Goal: Information Seeking & Learning: Compare options

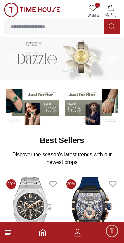
scroll to position [2, 0]
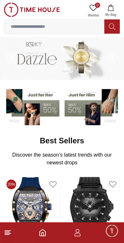
click at [5, 234] on line at bounding box center [7, 234] width 5 height 0
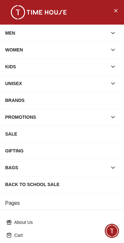
click at [111, 46] on button "button" at bounding box center [113, 50] width 12 height 12
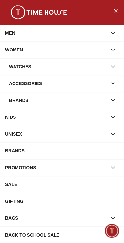
click at [107, 67] on div "Watches" at bounding box center [58, 67] width 98 height 12
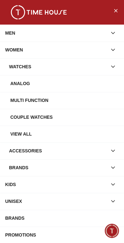
click at [12, 133] on div "View all" at bounding box center [64, 134] width 109 height 12
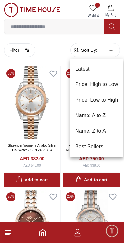
click at [111, 99] on li "Price: Low to High" at bounding box center [96, 100] width 53 height 16
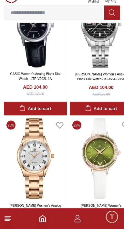
scroll to position [3643, 0]
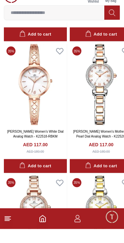
scroll to position [6144, 0]
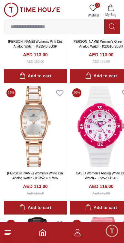
scroll to position [5484, 0]
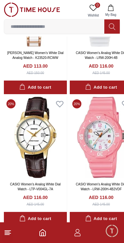
click at [7, 232] on line at bounding box center [7, 232] width 5 height 0
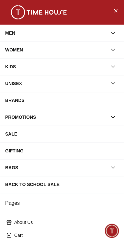
click at [61, 66] on div "KIDS" at bounding box center [56, 67] width 102 height 12
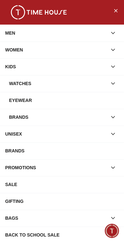
click at [66, 83] on div "WATCHES" at bounding box center [58, 84] width 98 height 12
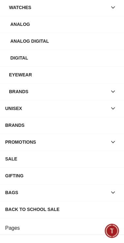
scroll to position [75, 0]
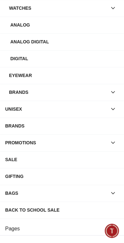
click at [7, 153] on div "SALE" at bounding box center [62, 159] width 114 height 12
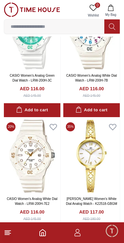
type input "******"
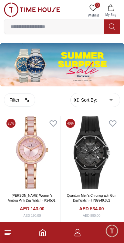
click at [6, 230] on line at bounding box center [8, 230] width 6 height 0
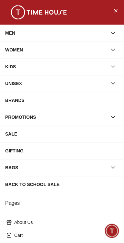
click at [75, 68] on div "KIDS" at bounding box center [56, 67] width 102 height 12
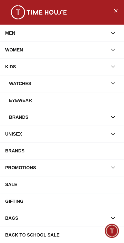
click at [68, 82] on div "WATCHES" at bounding box center [58, 84] width 98 height 12
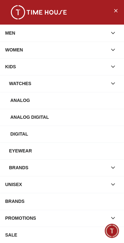
click at [10, 131] on div "Digital" at bounding box center [64, 134] width 109 height 12
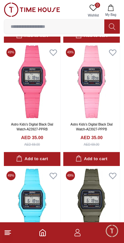
scroll to position [146, 0]
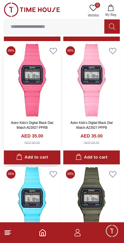
click at [14, 97] on img at bounding box center [32, 80] width 57 height 73
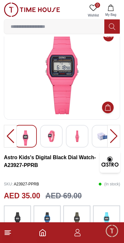
scroll to position [17, 0]
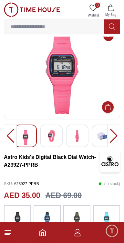
click at [114, 139] on div at bounding box center [113, 135] width 13 height 23
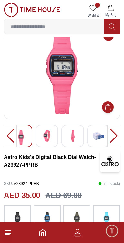
click at [118, 136] on div at bounding box center [113, 135] width 13 height 23
click at [42, 139] on img at bounding box center [47, 136] width 12 height 12
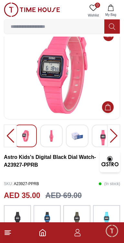
click at [78, 140] on img at bounding box center [77, 136] width 12 height 12
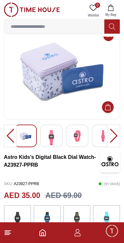
click at [80, 138] on img at bounding box center [77, 136] width 12 height 12
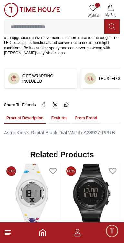
scroll to position [447, 0]
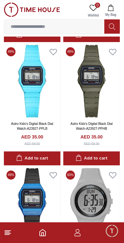
scroll to position [268, 0]
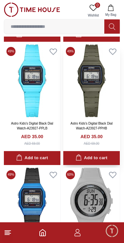
click at [111, 88] on img at bounding box center [91, 80] width 57 height 73
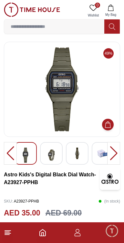
click at [112, 153] on div at bounding box center [113, 153] width 13 height 23
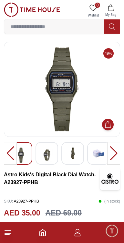
click at [49, 156] on img at bounding box center [47, 154] width 12 height 15
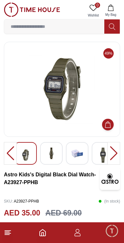
click at [74, 156] on img at bounding box center [77, 153] width 12 height 12
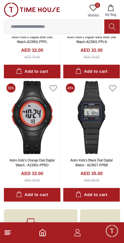
scroll to position [857, 0]
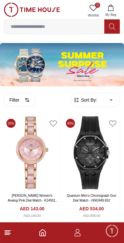
type input "*"
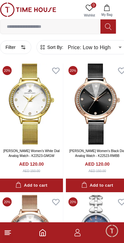
scroll to position [0, 4]
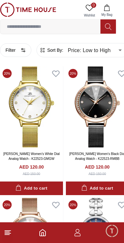
click at [6, 234] on line at bounding box center [7, 234] width 5 height 0
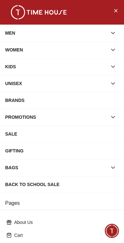
click at [105, 34] on div "MEN" at bounding box center [56, 33] width 102 height 12
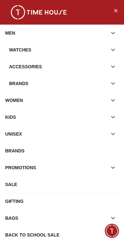
click at [99, 68] on div "Accessories" at bounding box center [58, 67] width 98 height 12
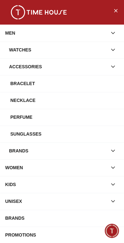
click at [99, 88] on div "Bracelet" at bounding box center [64, 84] width 109 height 12
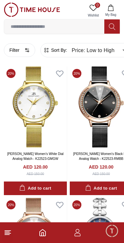
click at [5, 232] on line at bounding box center [7, 232] width 5 height 0
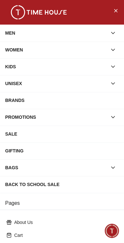
click at [67, 33] on div "MEN" at bounding box center [56, 33] width 102 height 12
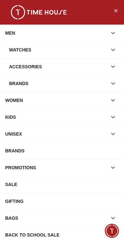
click at [62, 68] on div "Accessories" at bounding box center [58, 67] width 98 height 12
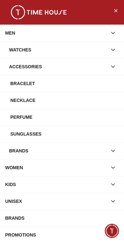
click at [83, 131] on div "Sunglasses" at bounding box center [64, 134] width 109 height 12
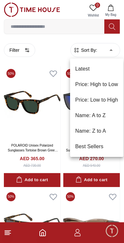
click at [112, 101] on li "Price: Low to High" at bounding box center [96, 100] width 53 height 16
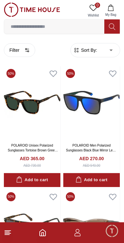
type input "*"
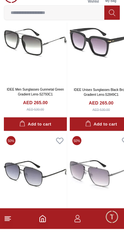
scroll to position [3643, 0]
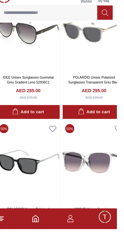
scroll to position [4136, 0]
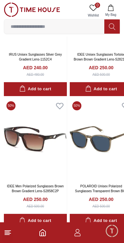
scroll to position [3185, 0]
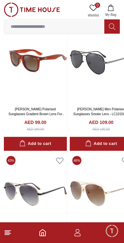
scroll to position [2669, 0]
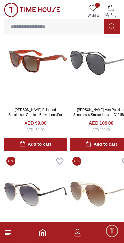
click at [4, 233] on icon at bounding box center [8, 232] width 8 height 8
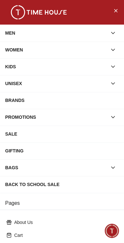
click at [114, 32] on icon "button" at bounding box center [113, 33] width 6 height 6
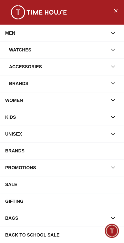
click at [113, 66] on icon "button" at bounding box center [113, 66] width 6 height 6
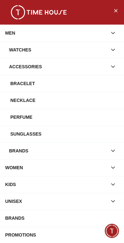
click at [93, 103] on div "Necklace" at bounding box center [64, 100] width 109 height 12
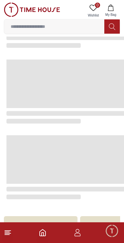
scroll to position [936, 0]
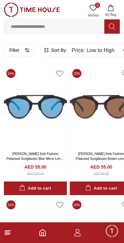
type input "******"
